Goal: Transaction & Acquisition: Purchase product/service

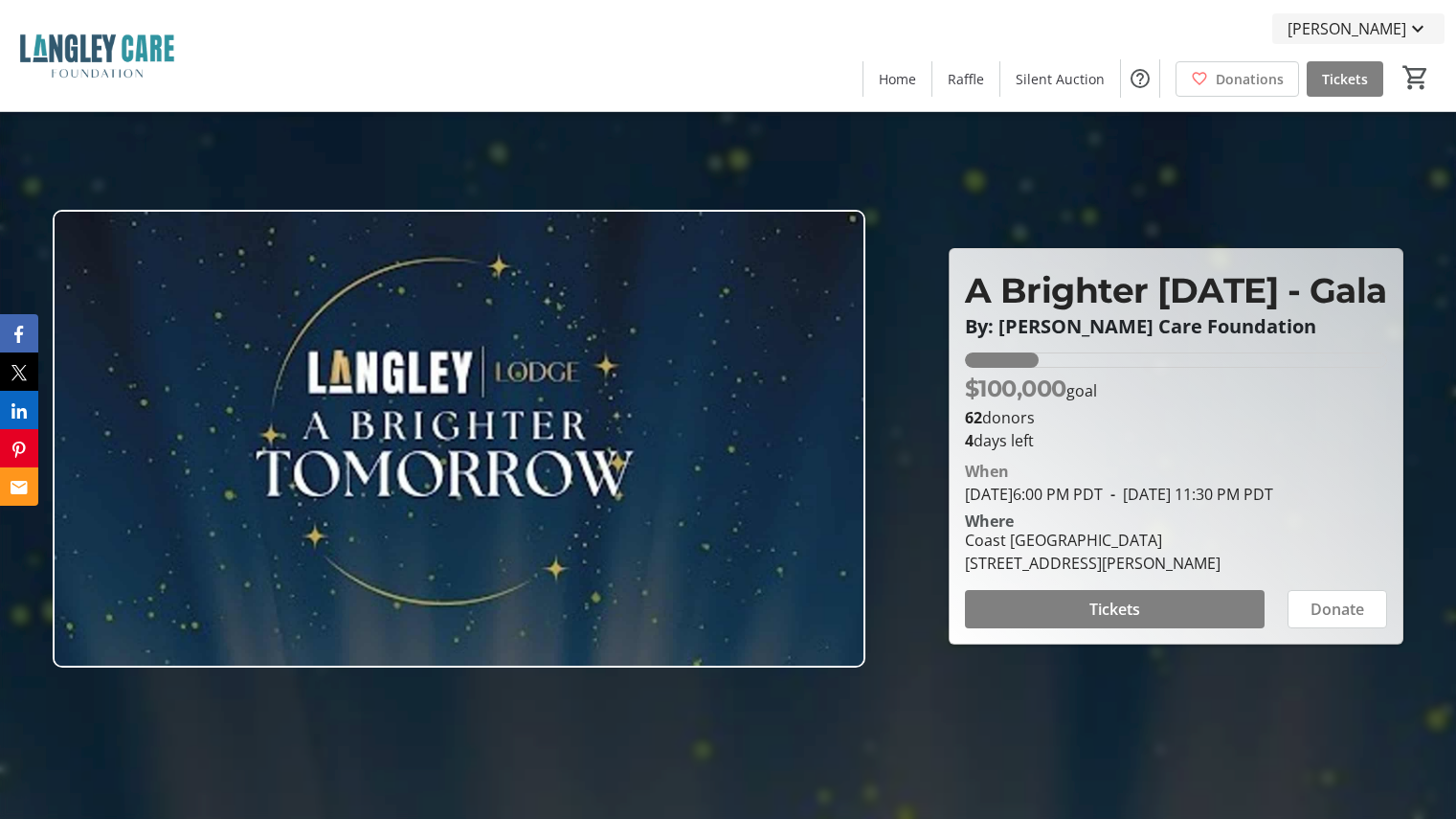
click at [1409, 25] on mat-icon at bounding box center [1418, 29] width 23 height 23
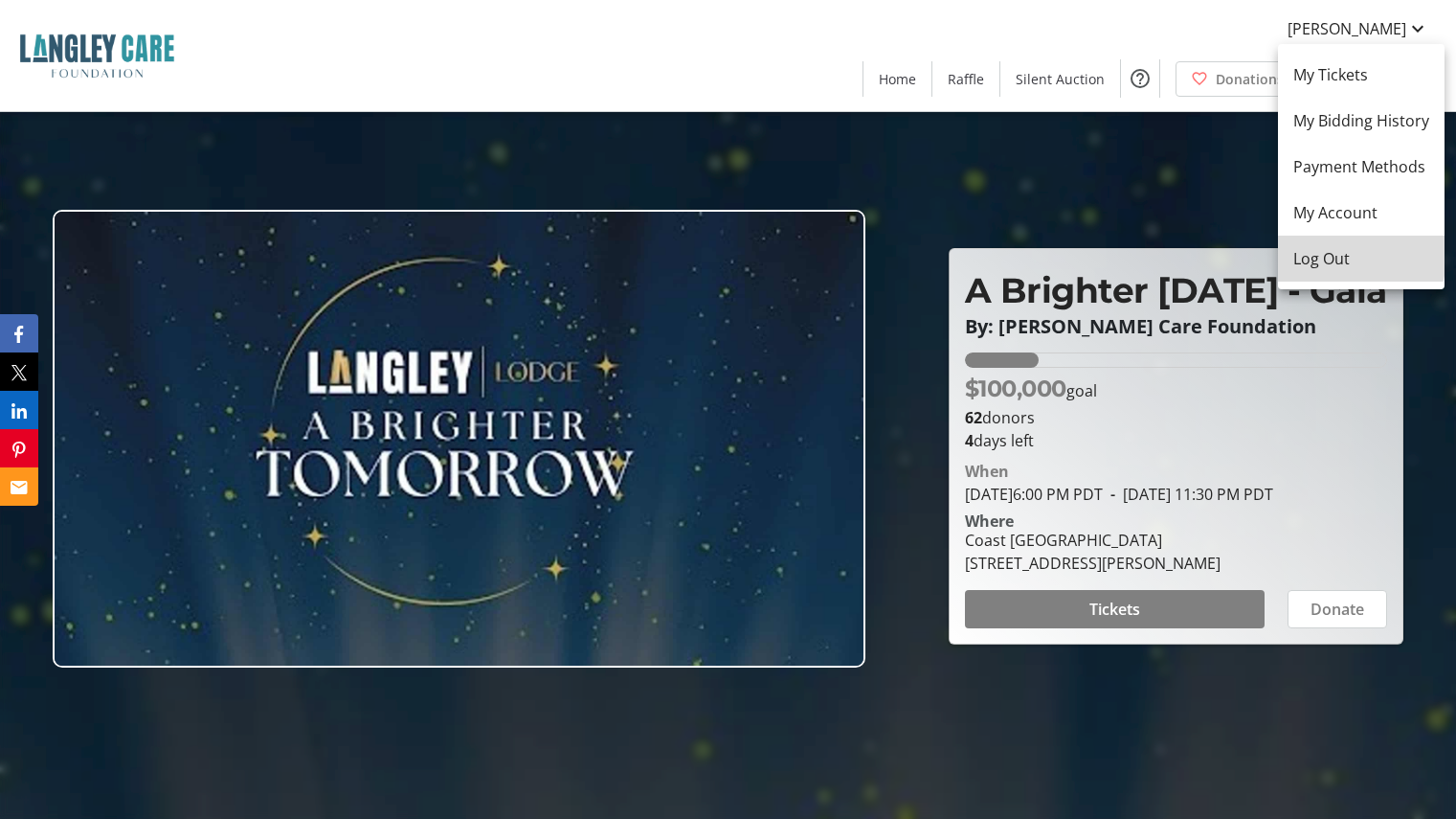
click at [1345, 256] on span "Log Out" at bounding box center [1361, 259] width 136 height 23
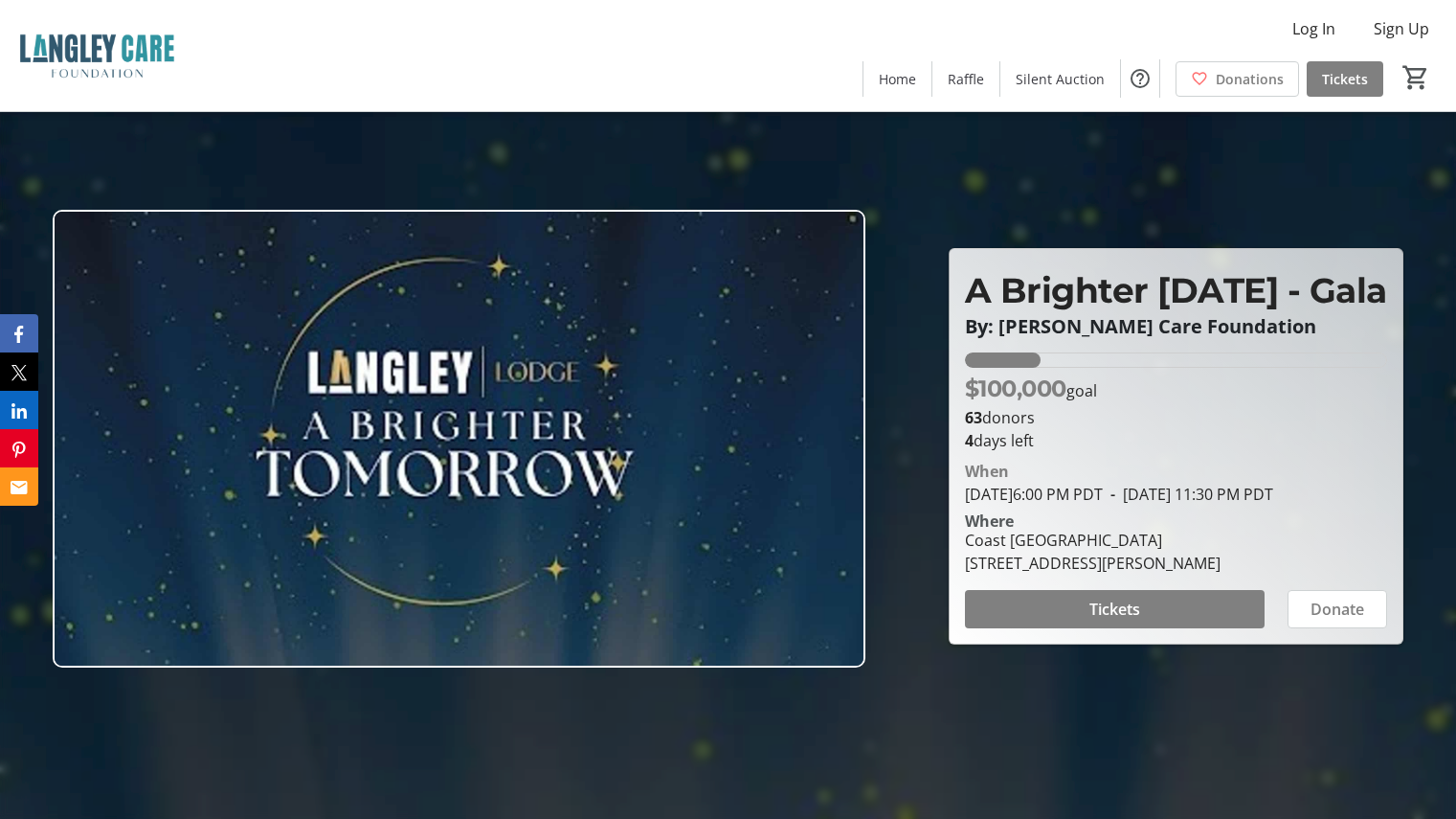
drag, startPoint x: 75, startPoint y: 155, endPoint x: 256, endPoint y: 117, distance: 184.9
click at [75, 155] on div at bounding box center [728, 409] width 1456 height 819
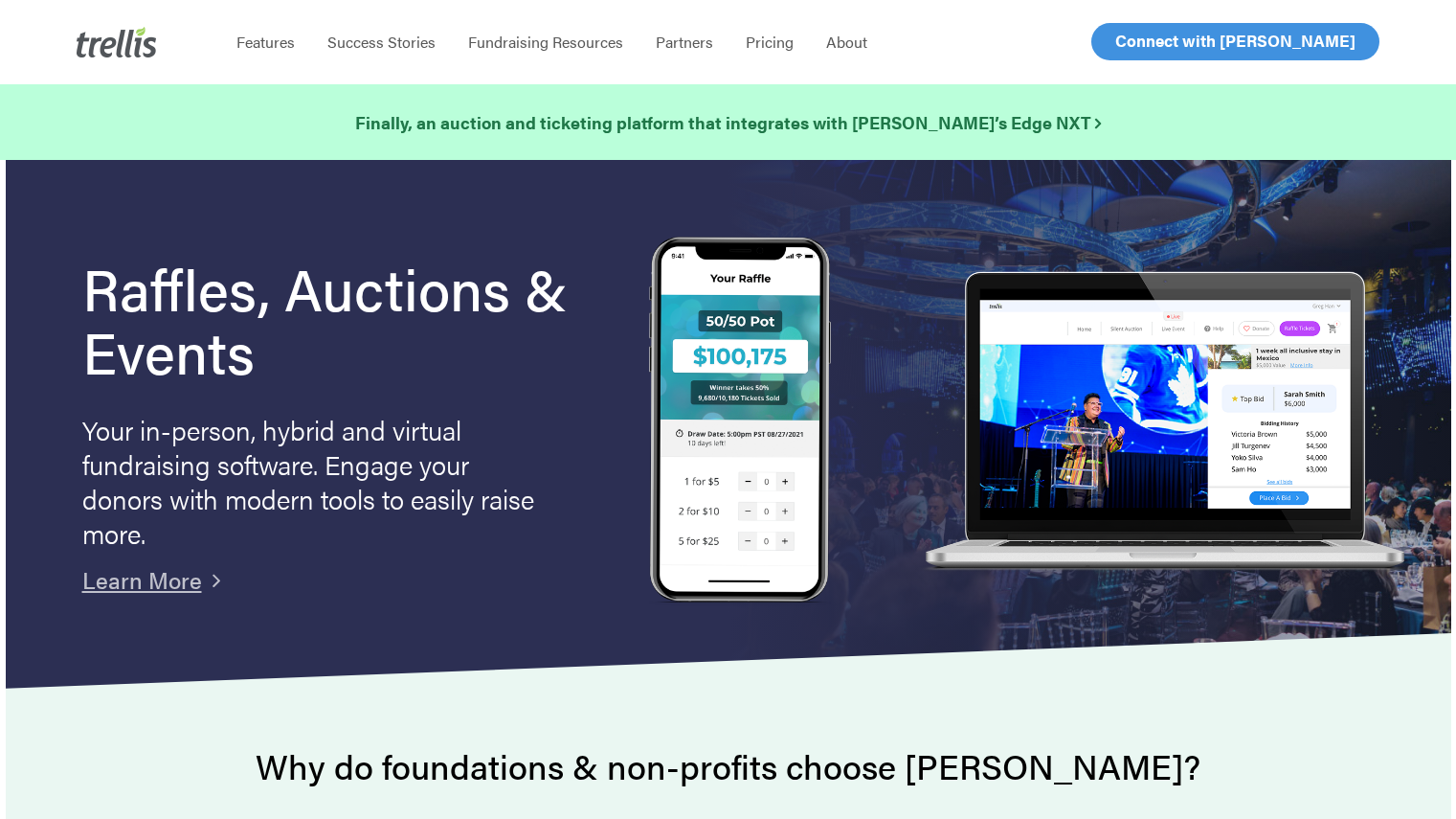
click at [1145, 33] on span "Log In" at bounding box center [1137, 41] width 46 height 23
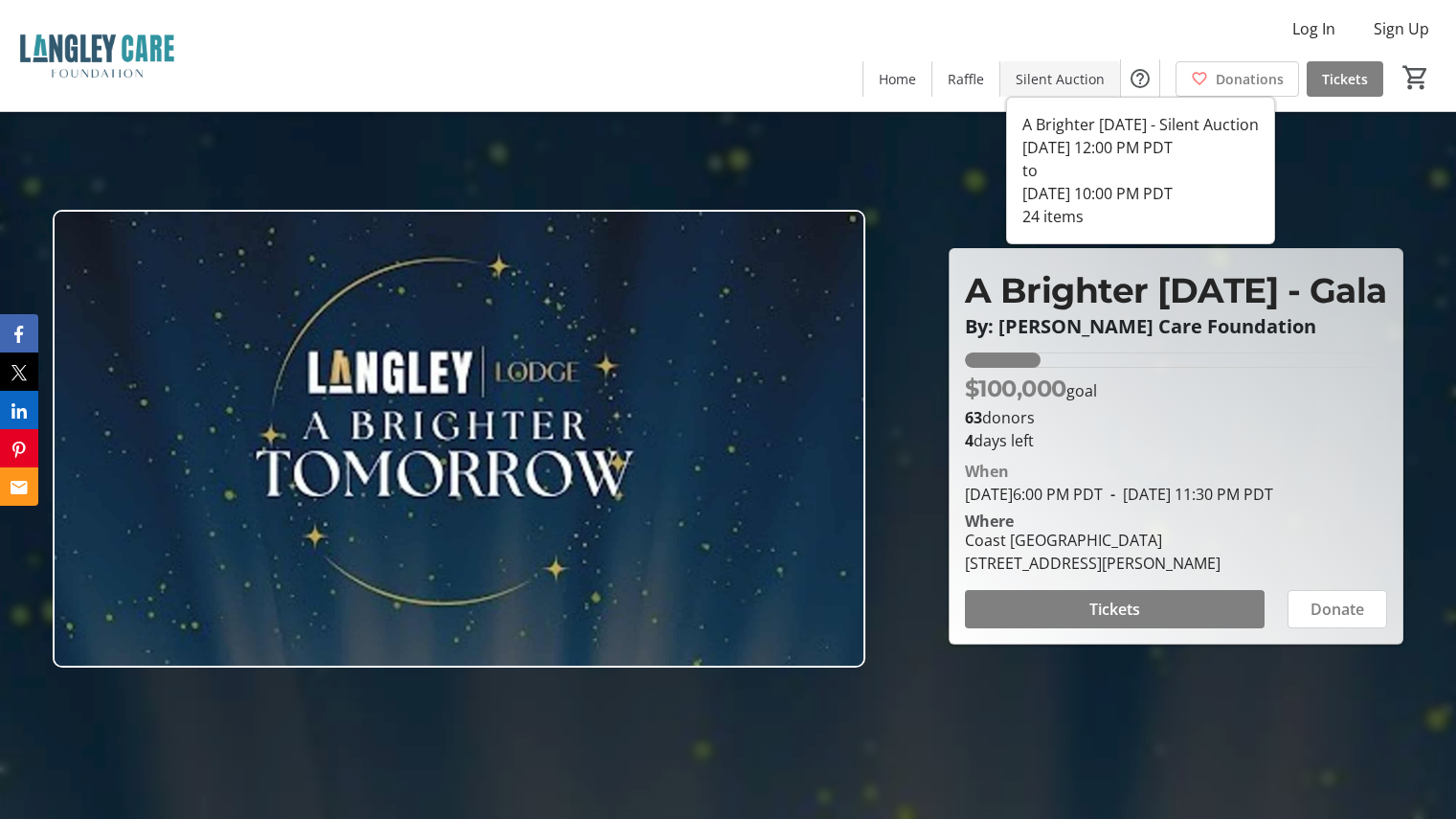
click at [1037, 81] on span "Silent Auction" at bounding box center [1060, 79] width 89 height 20
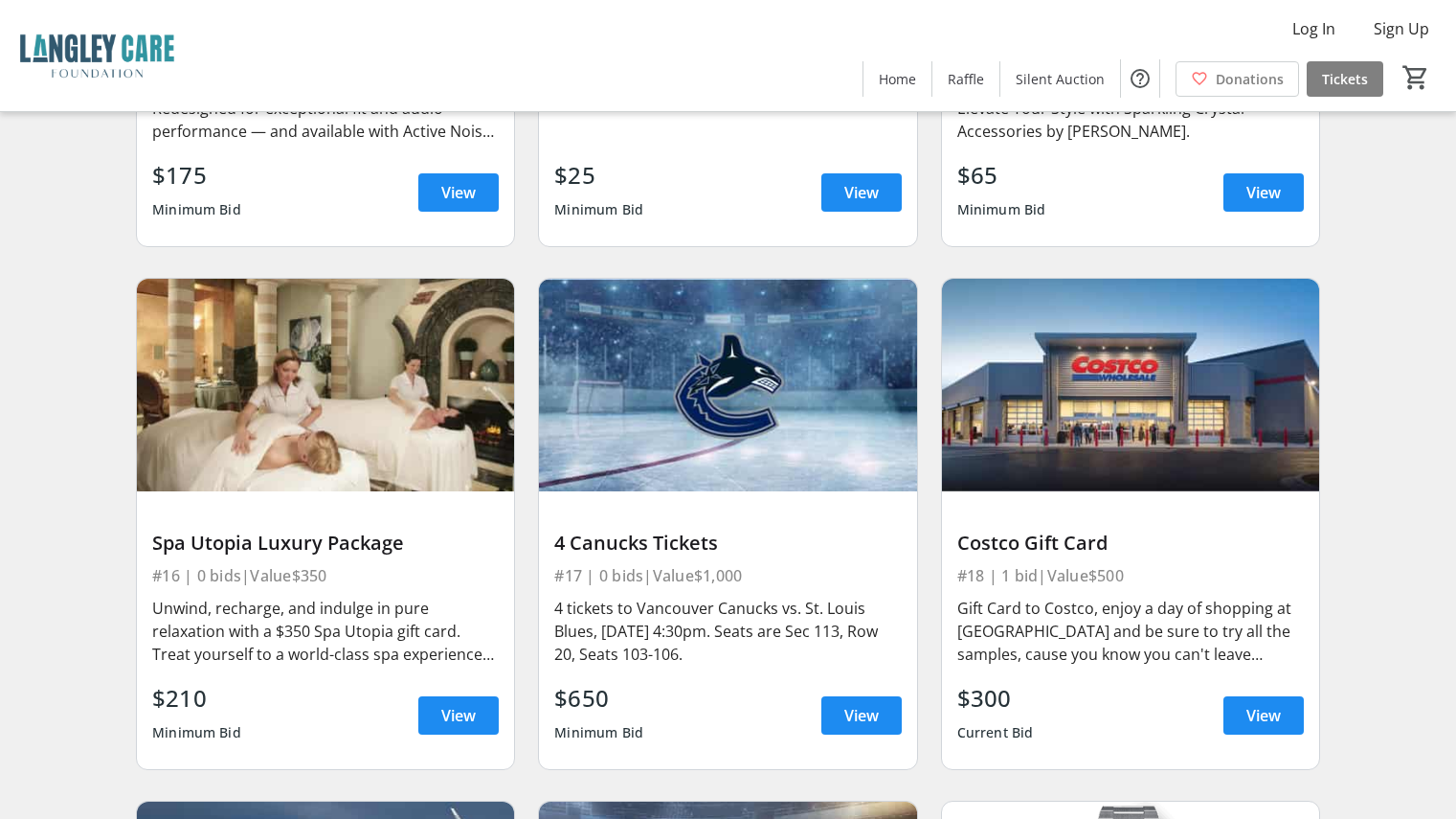
scroll to position [2202, 0]
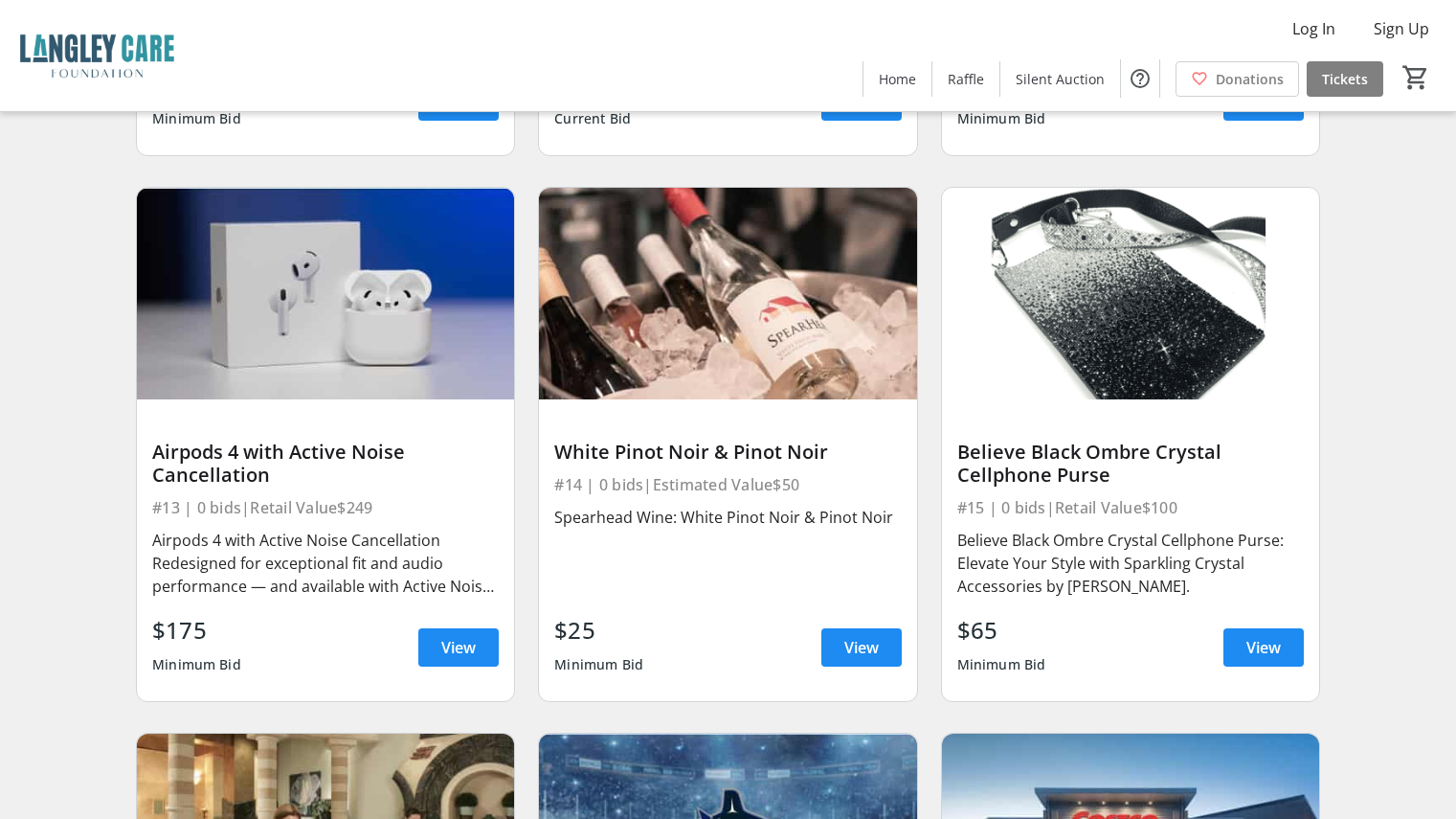
click at [70, 381] on div "Search Filter timer_outline Ends in 4d 6h 50m 33s BC Lions Tickets #1 | 0 bids …" at bounding box center [728, 143] width 1449 height 4376
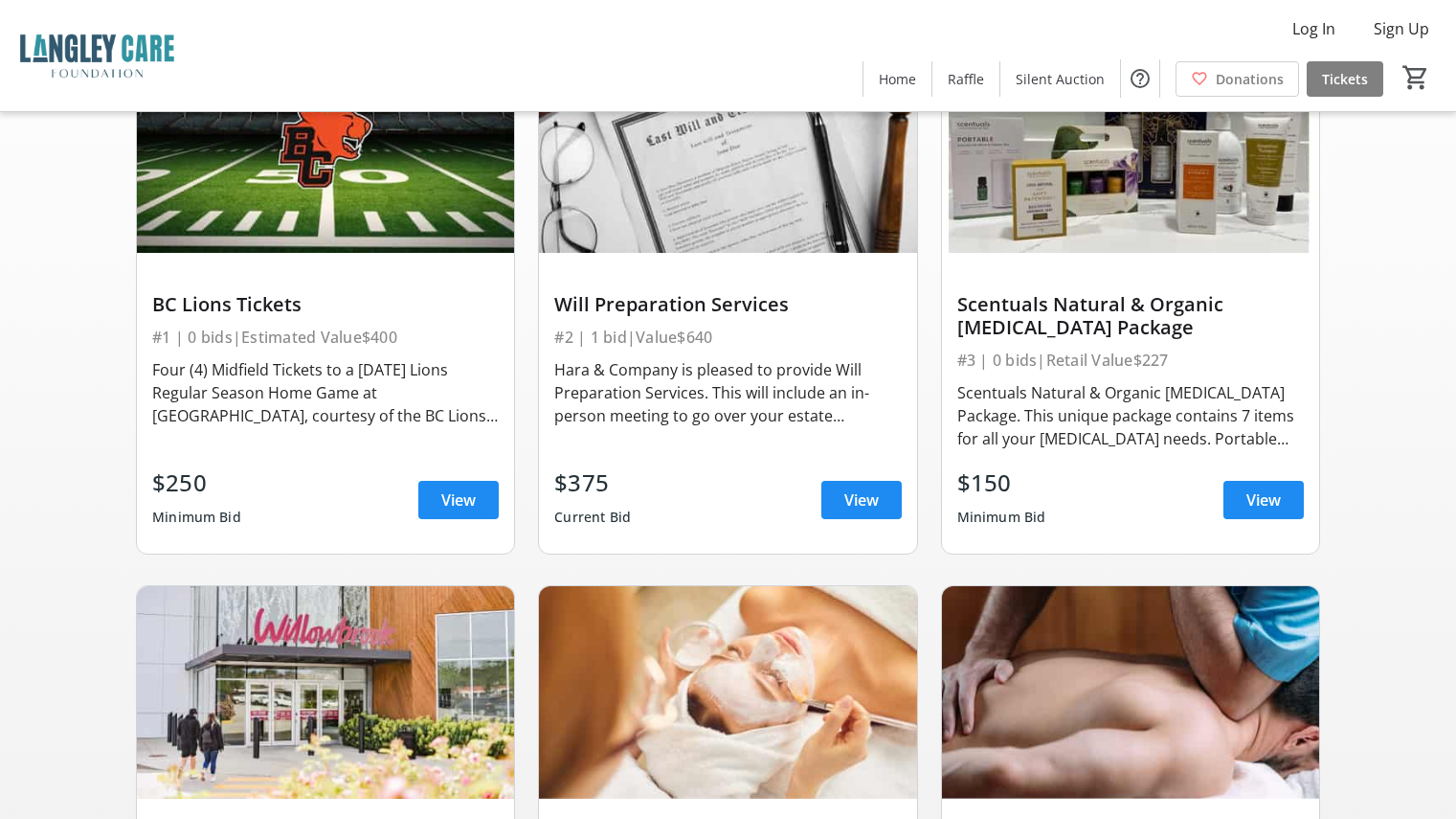
scroll to position [191, 0]
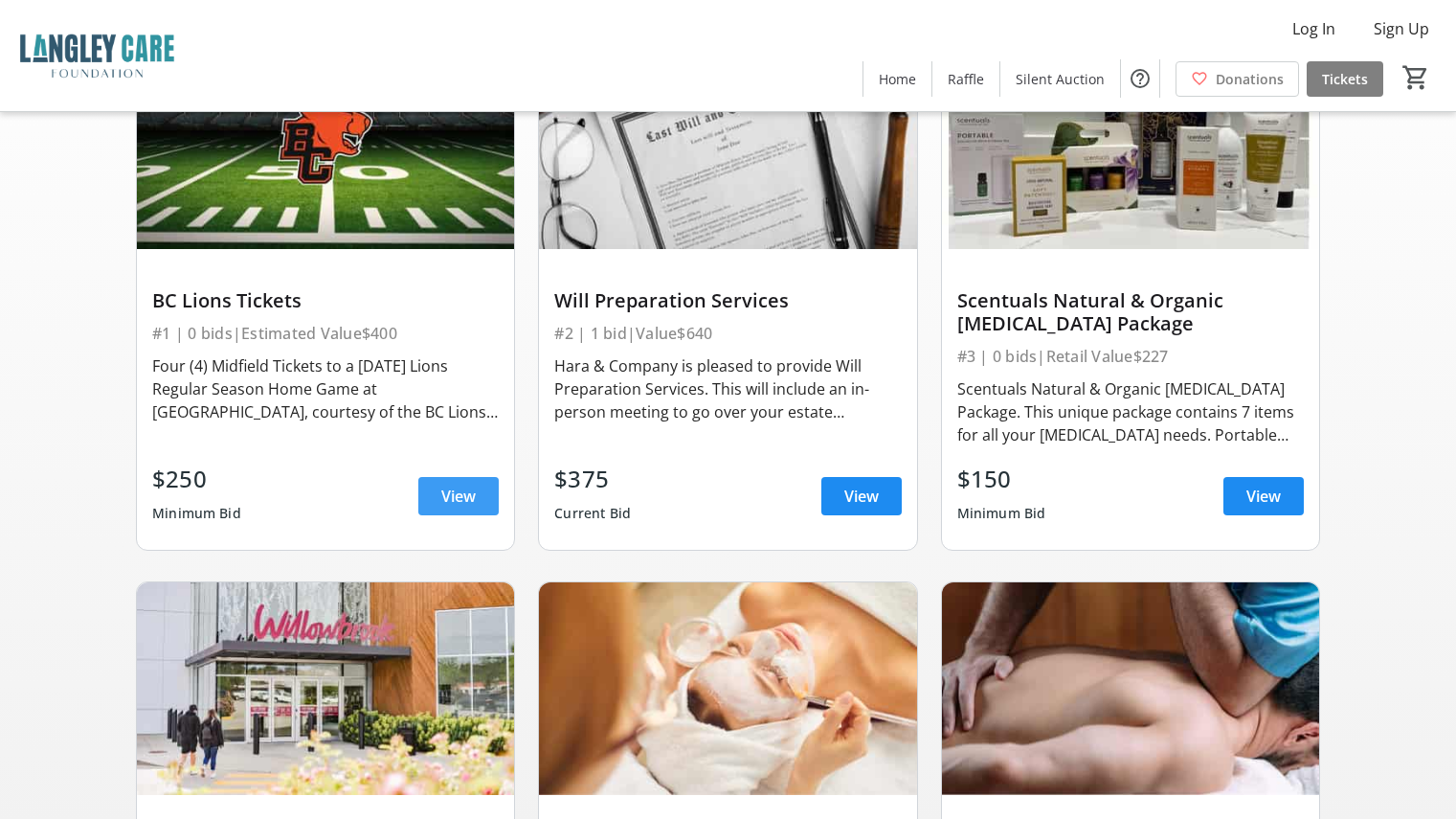
click at [460, 504] on span "View" at bounding box center [458, 496] width 34 height 23
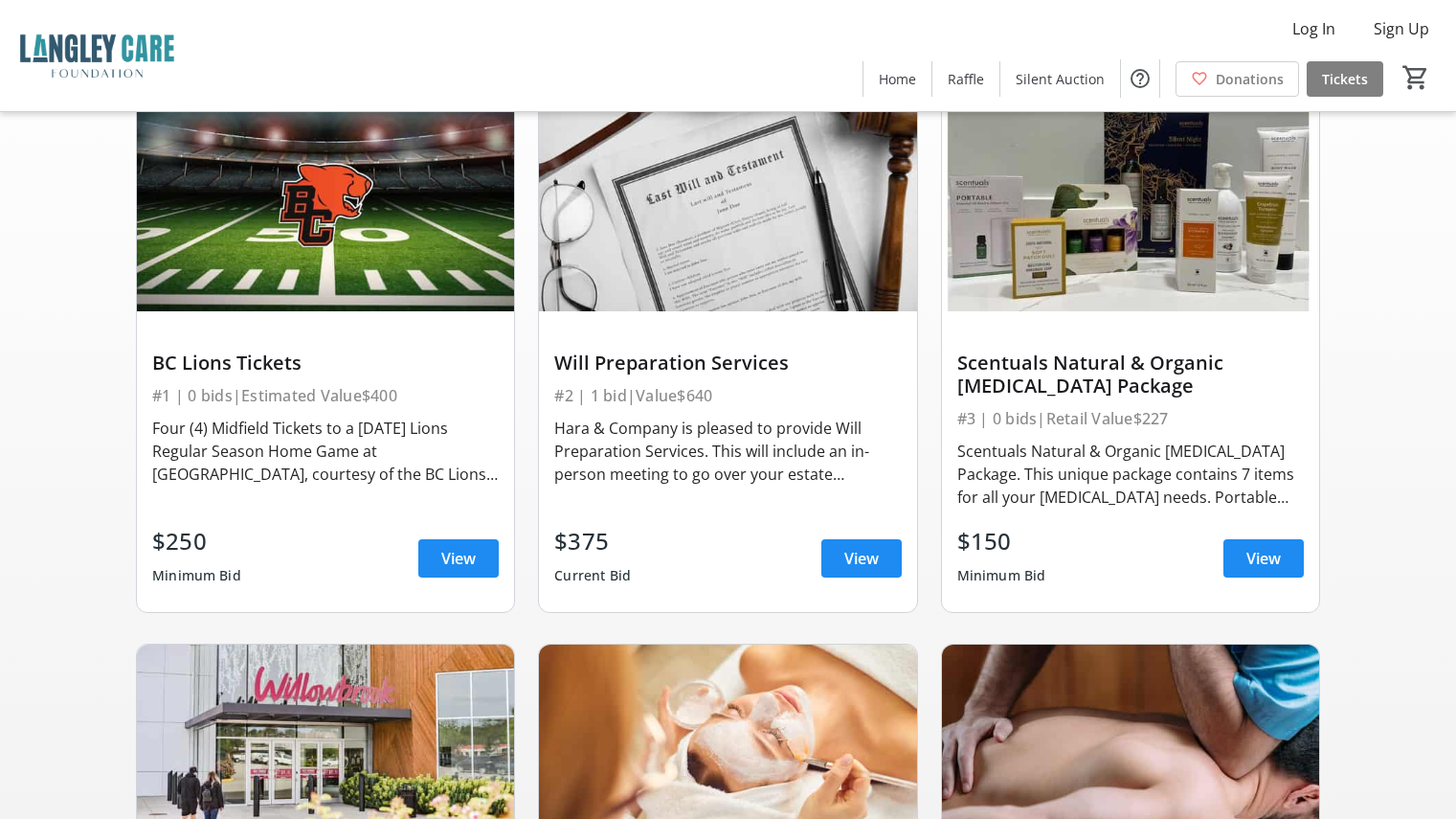
scroll to position [96, 0]
